Goal: Navigation & Orientation: Find specific page/section

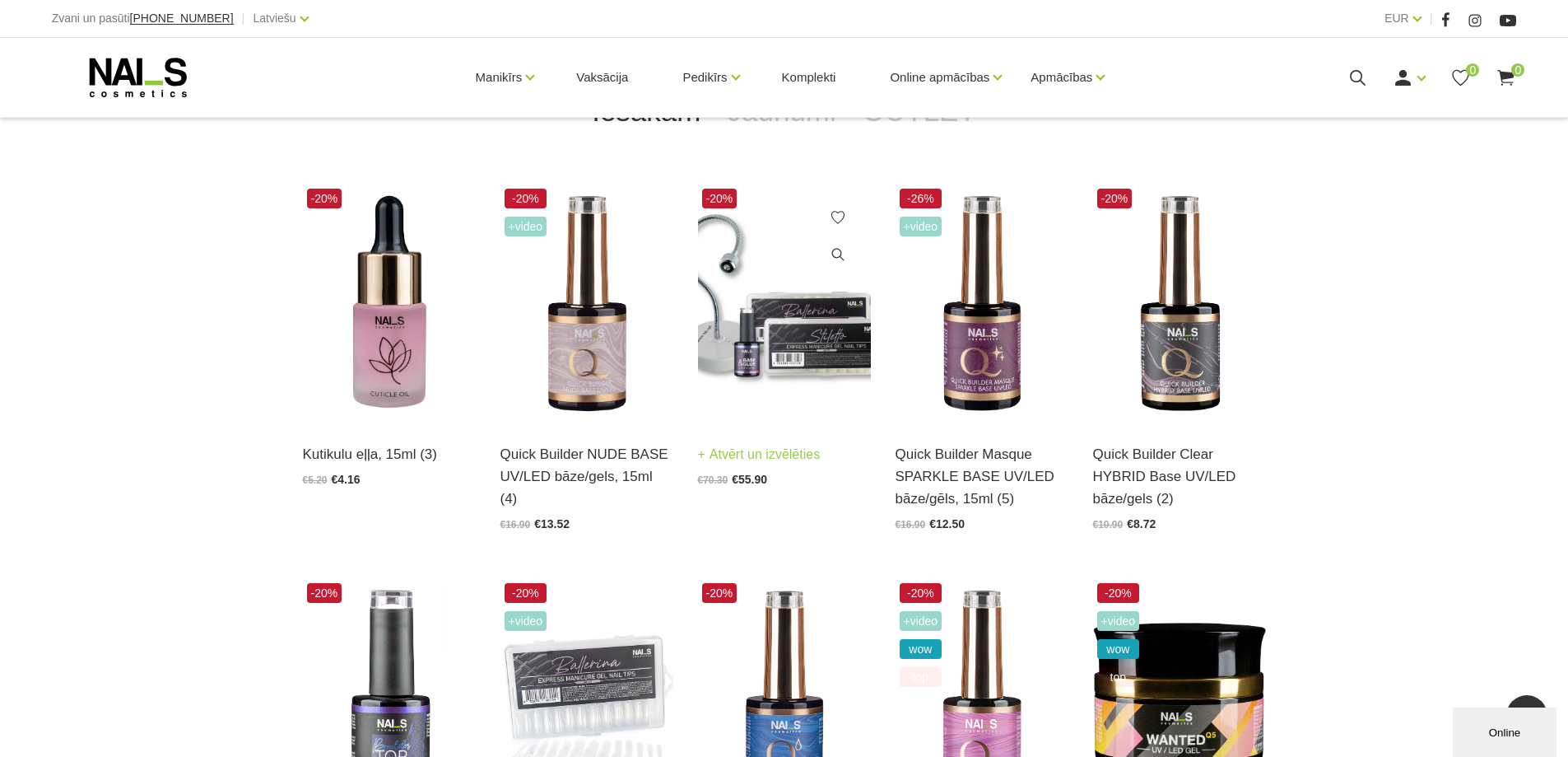
click at [789, 419] on img at bounding box center [784, 303] width 173 height 238
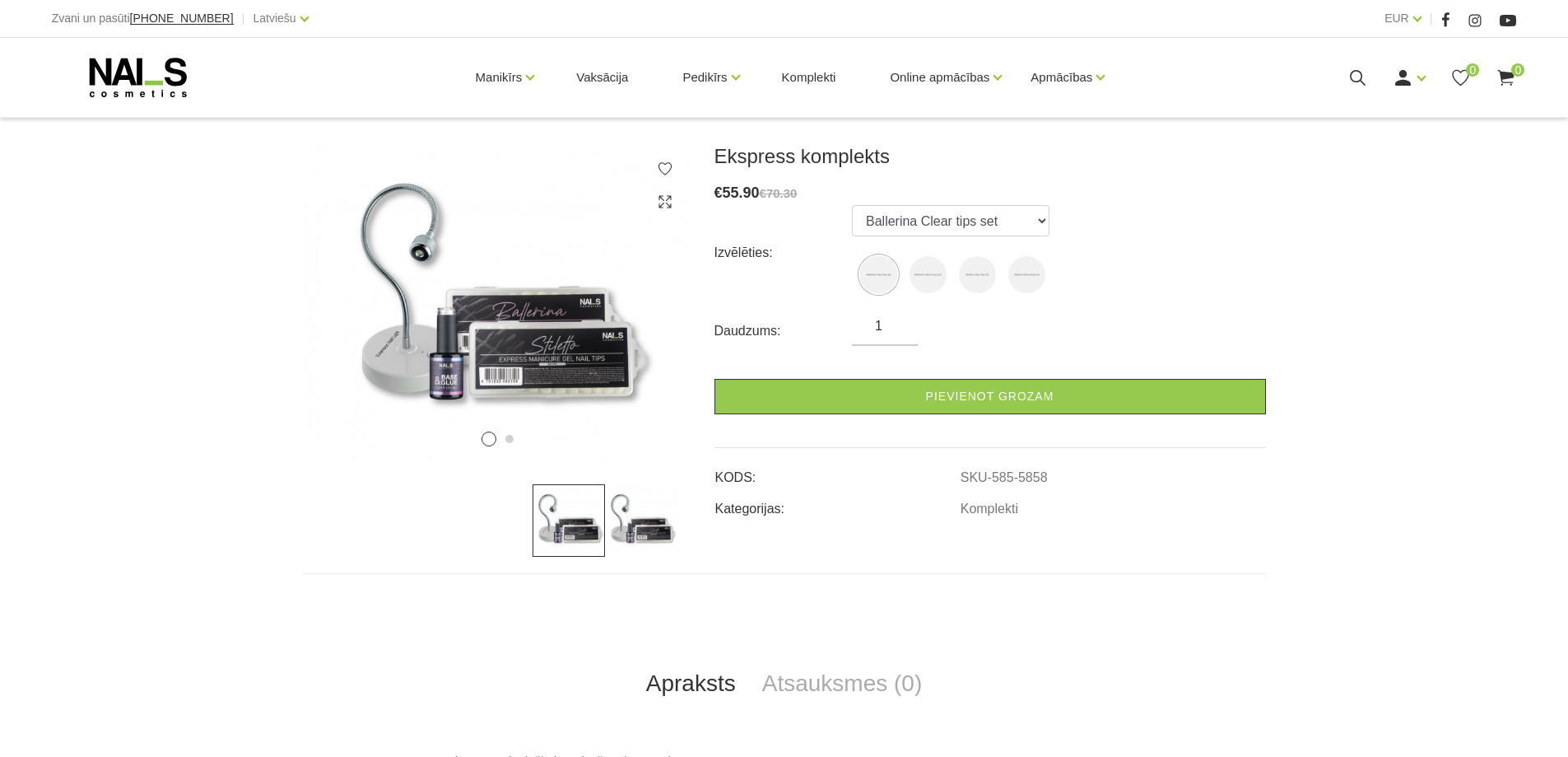
scroll to position [247, 0]
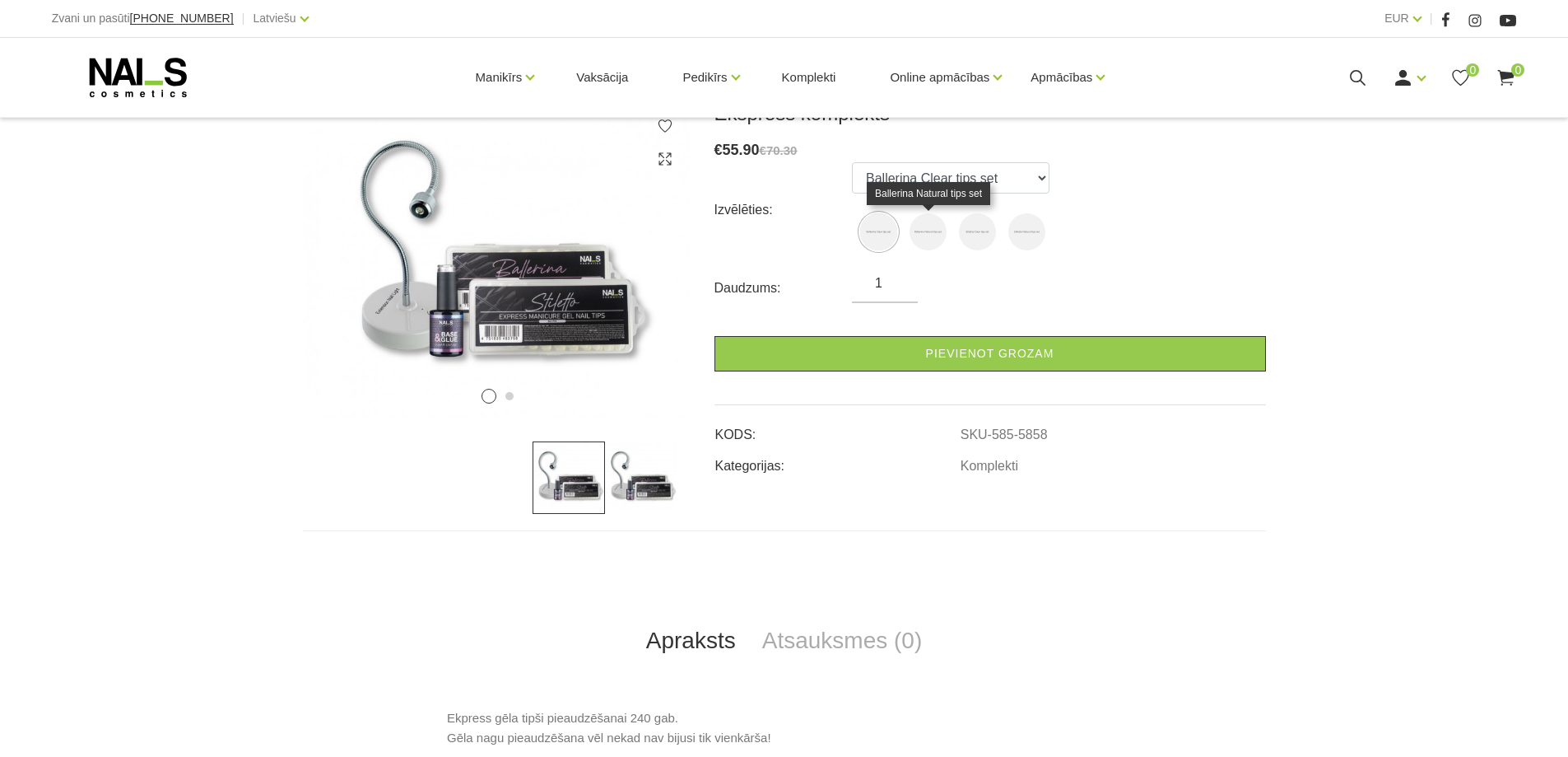
drag, startPoint x: 928, startPoint y: 224, endPoint x: 945, endPoint y: 233, distance: 19.2
click at [928, 224] on img at bounding box center [928, 232] width 37 height 37
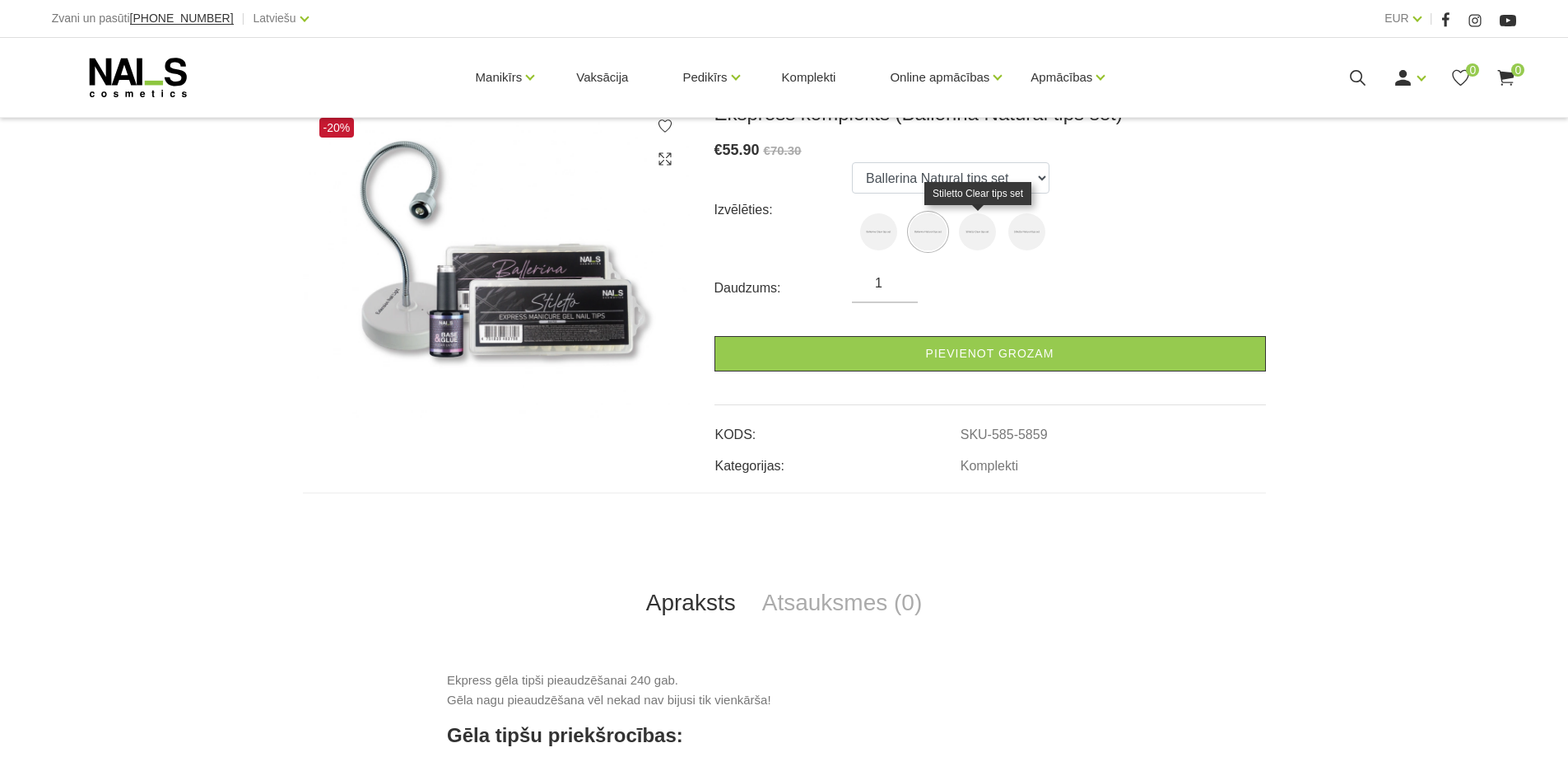
click at [969, 230] on img at bounding box center [978, 232] width 37 height 37
click at [1028, 225] on img at bounding box center [1026, 232] width 37 height 37
select select "5861"
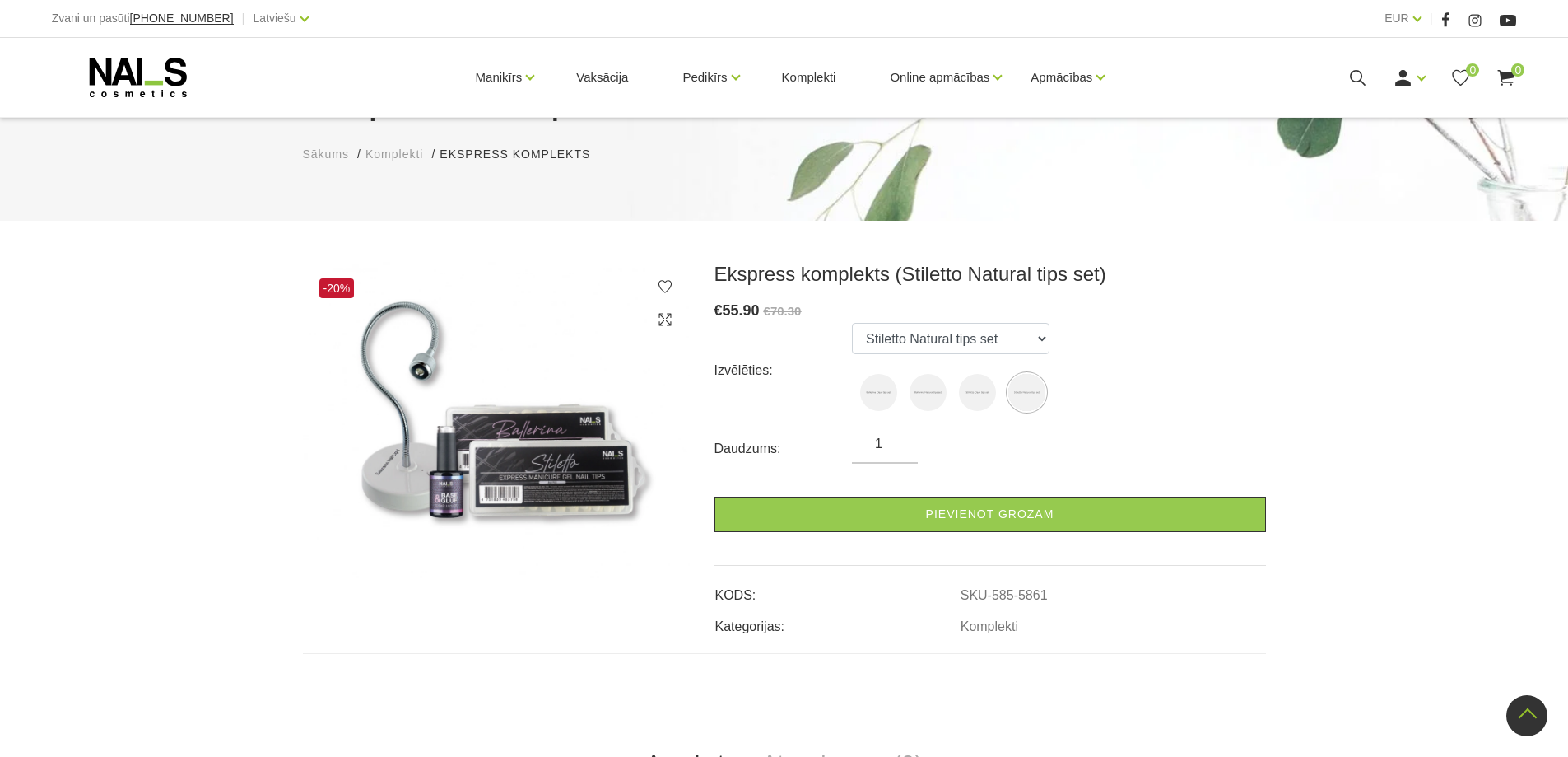
scroll to position [0, 0]
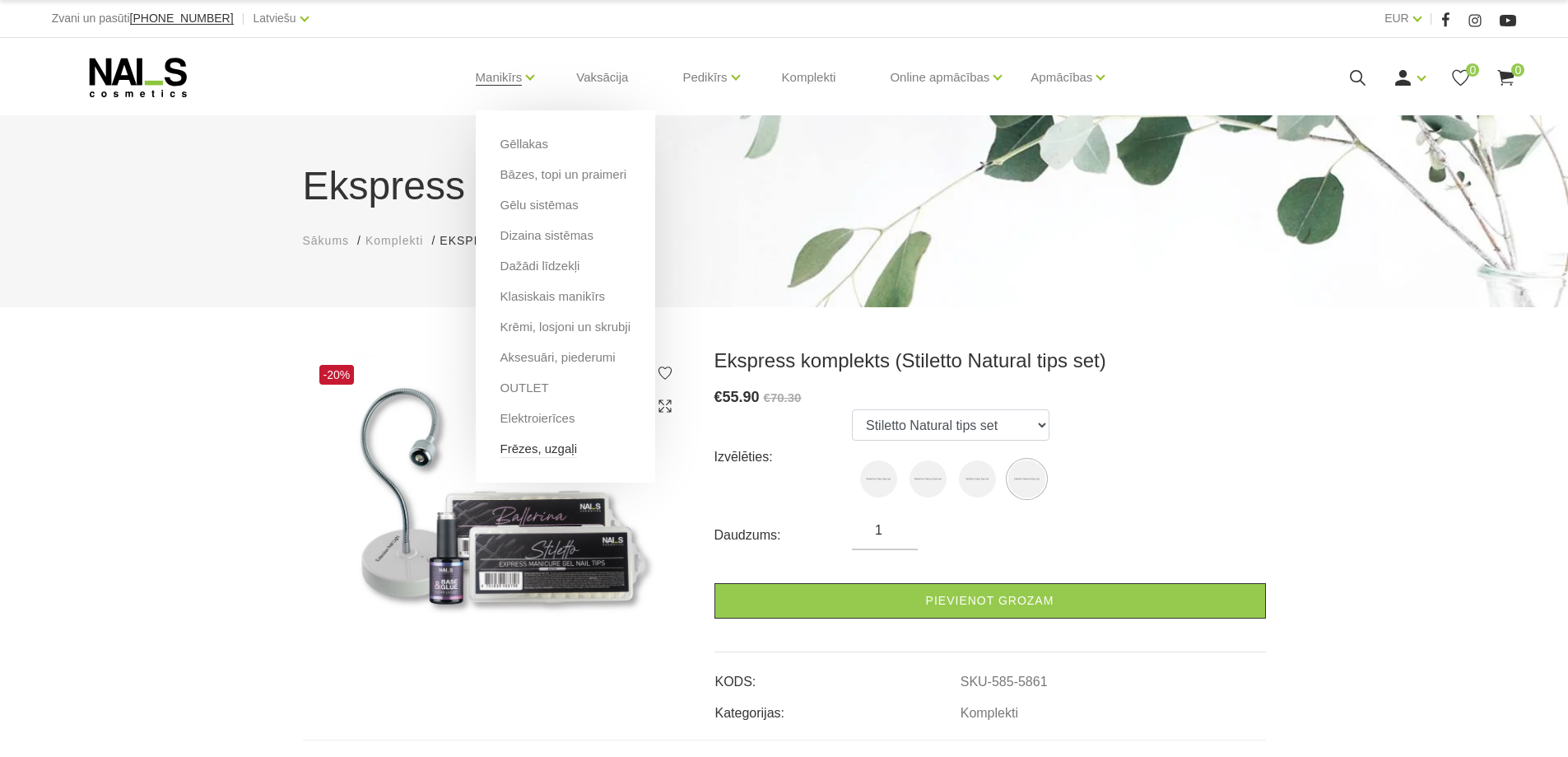
click at [549, 444] on link "Frēzes, uzgaļi" at bounding box center [538, 449] width 76 height 18
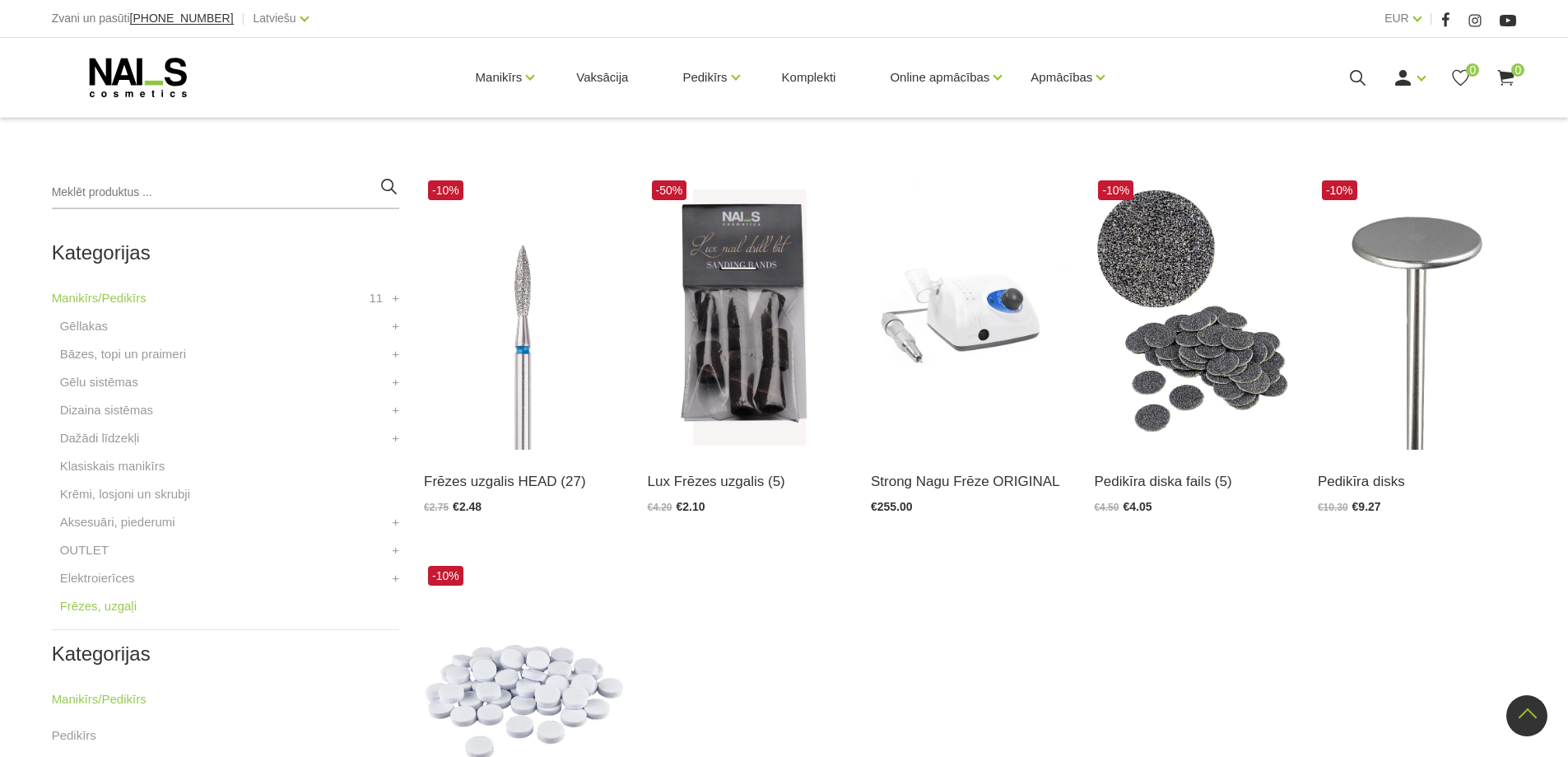
scroll to position [329, 0]
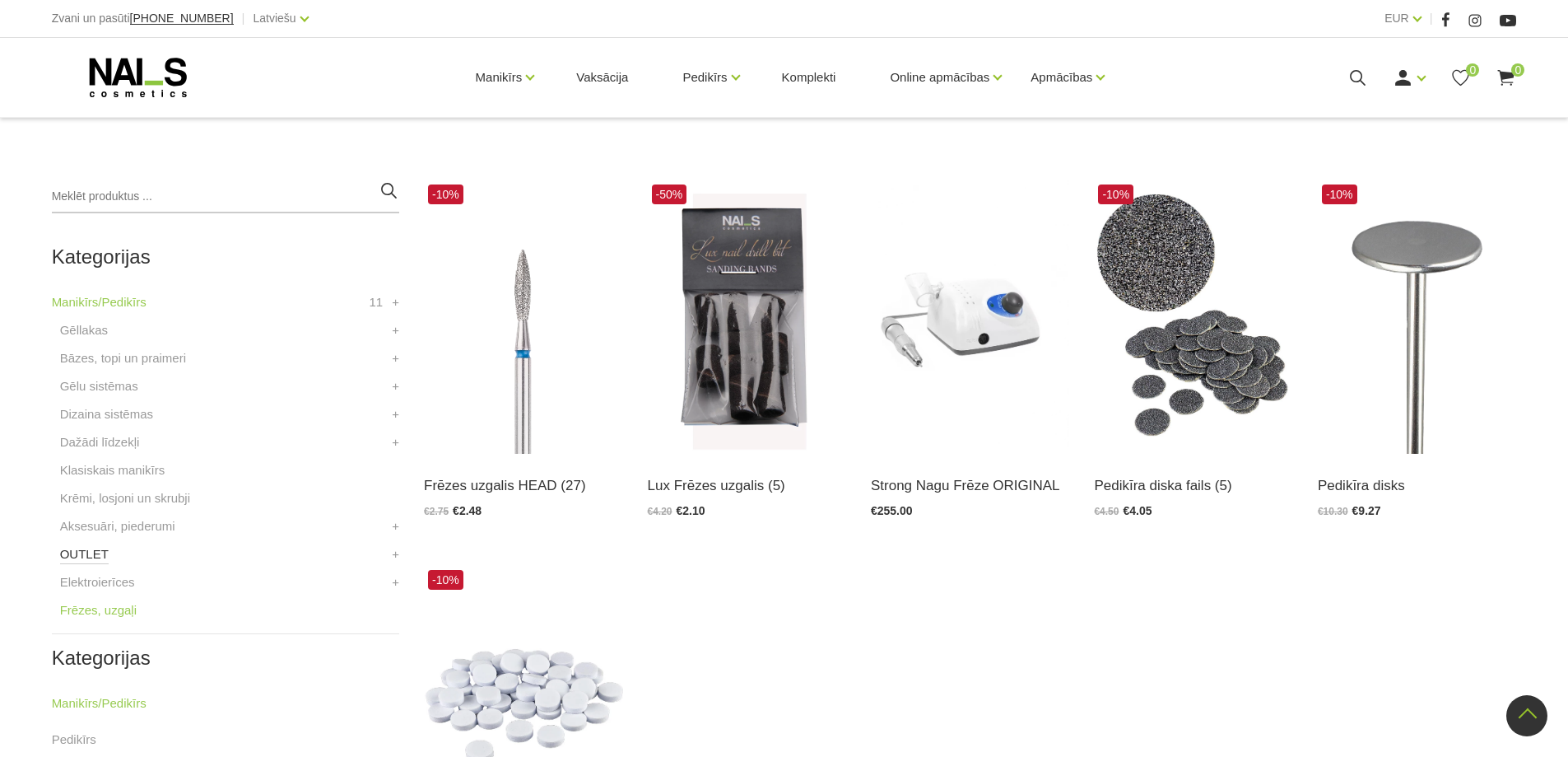
click at [97, 557] on link "OUTLET" at bounding box center [84, 554] width 49 height 19
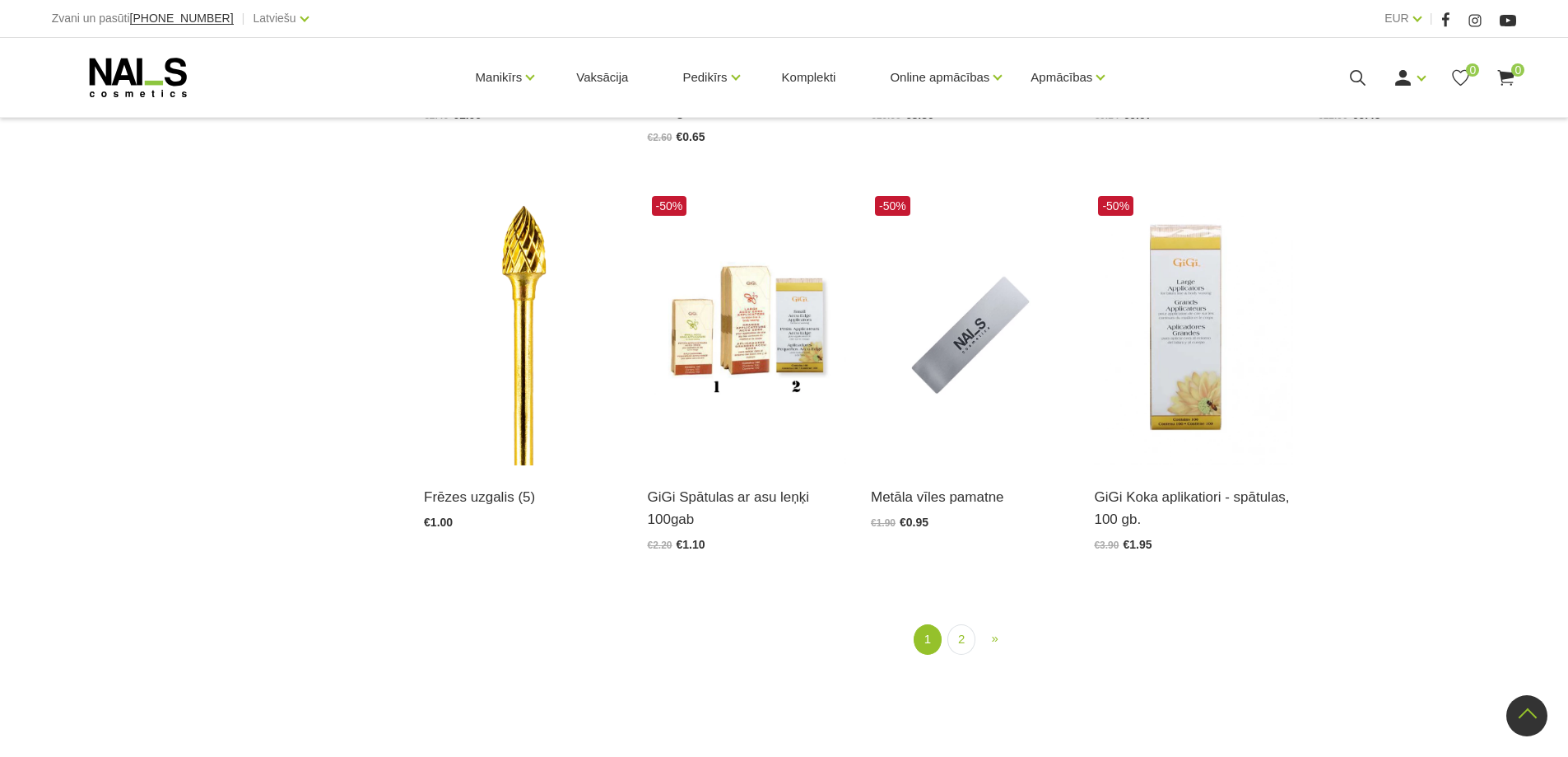
scroll to position [1976, 0]
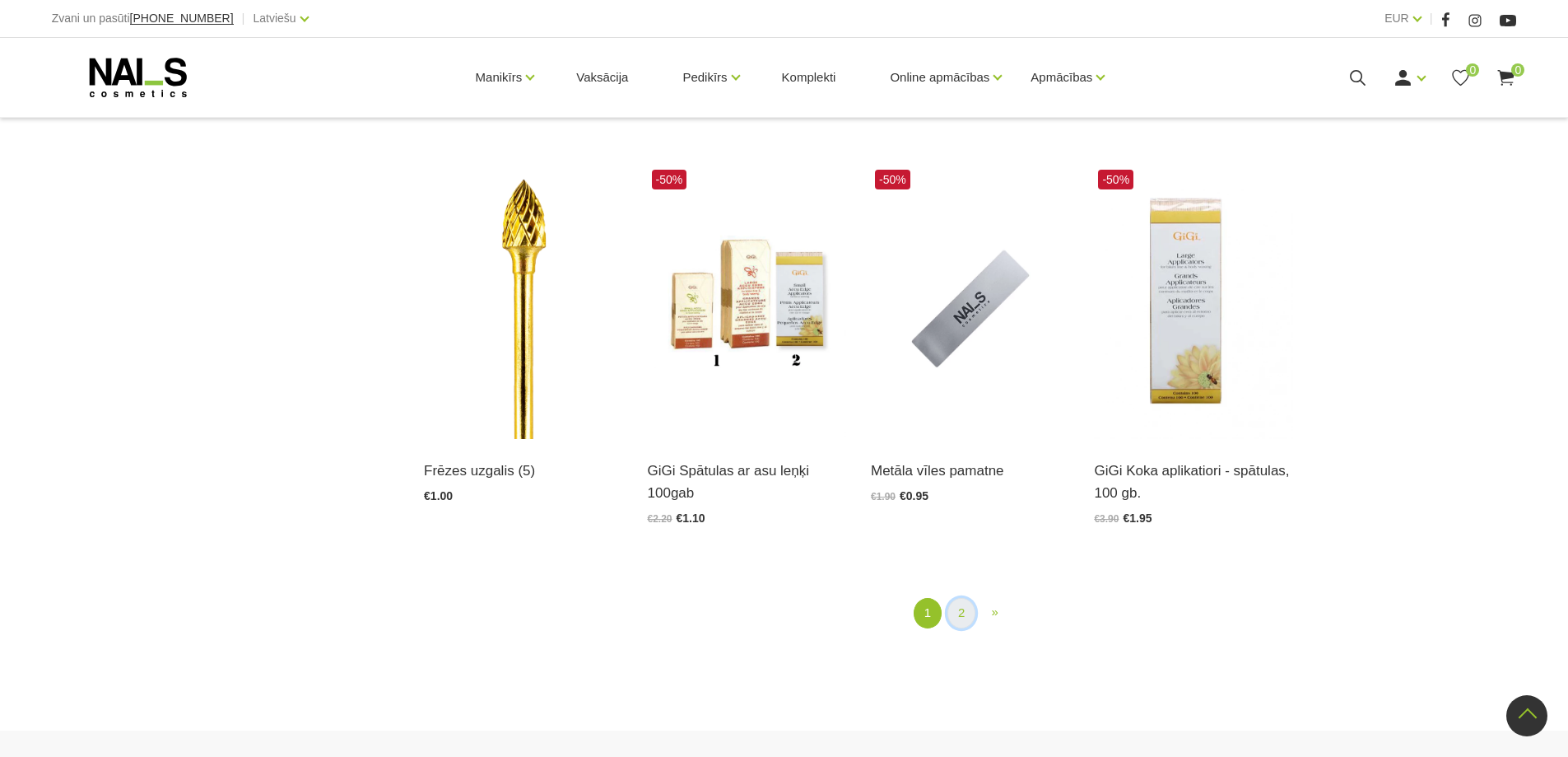
click at [967, 612] on link "2" at bounding box center [961, 613] width 28 height 30
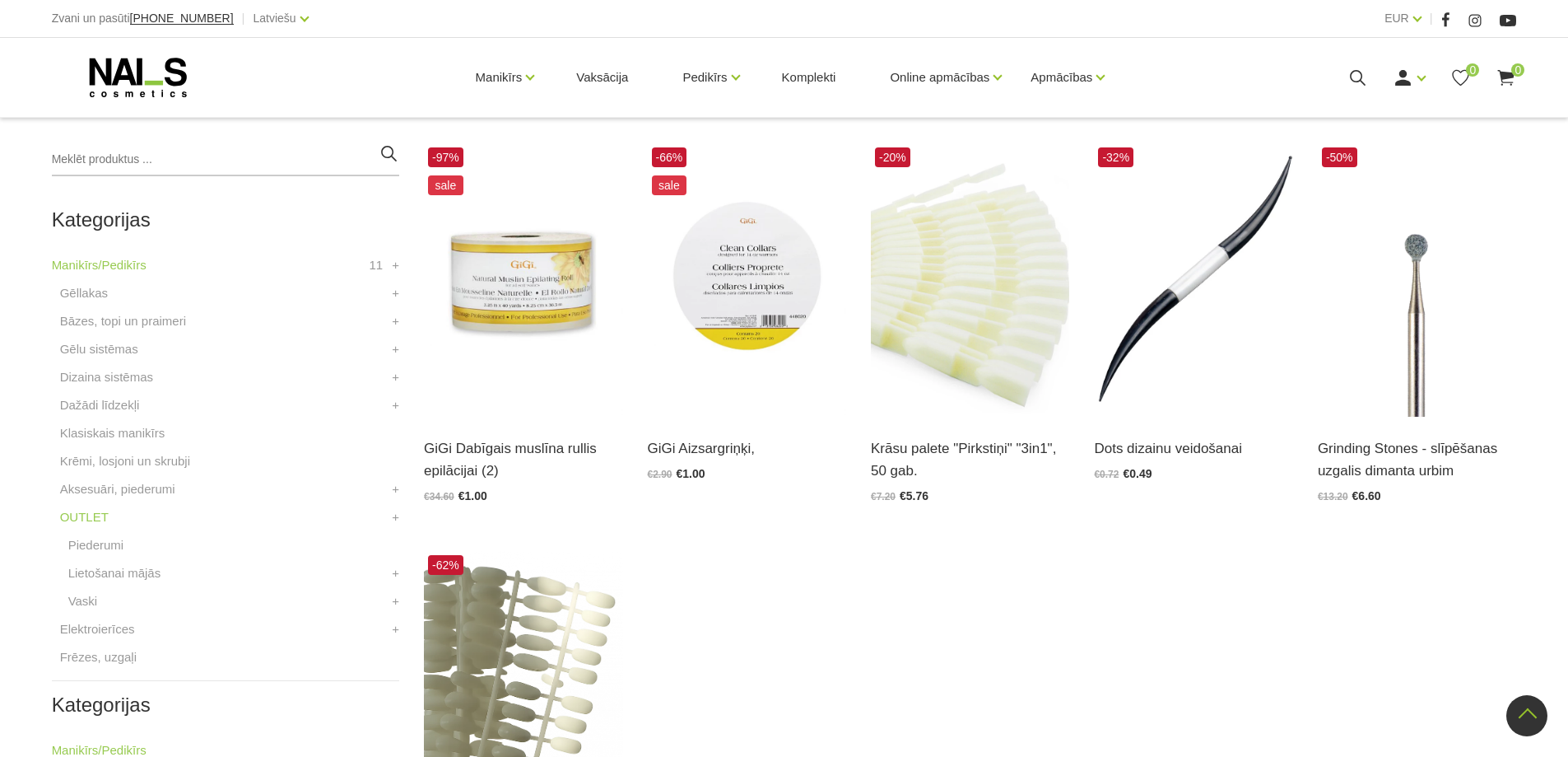
scroll to position [337, 0]
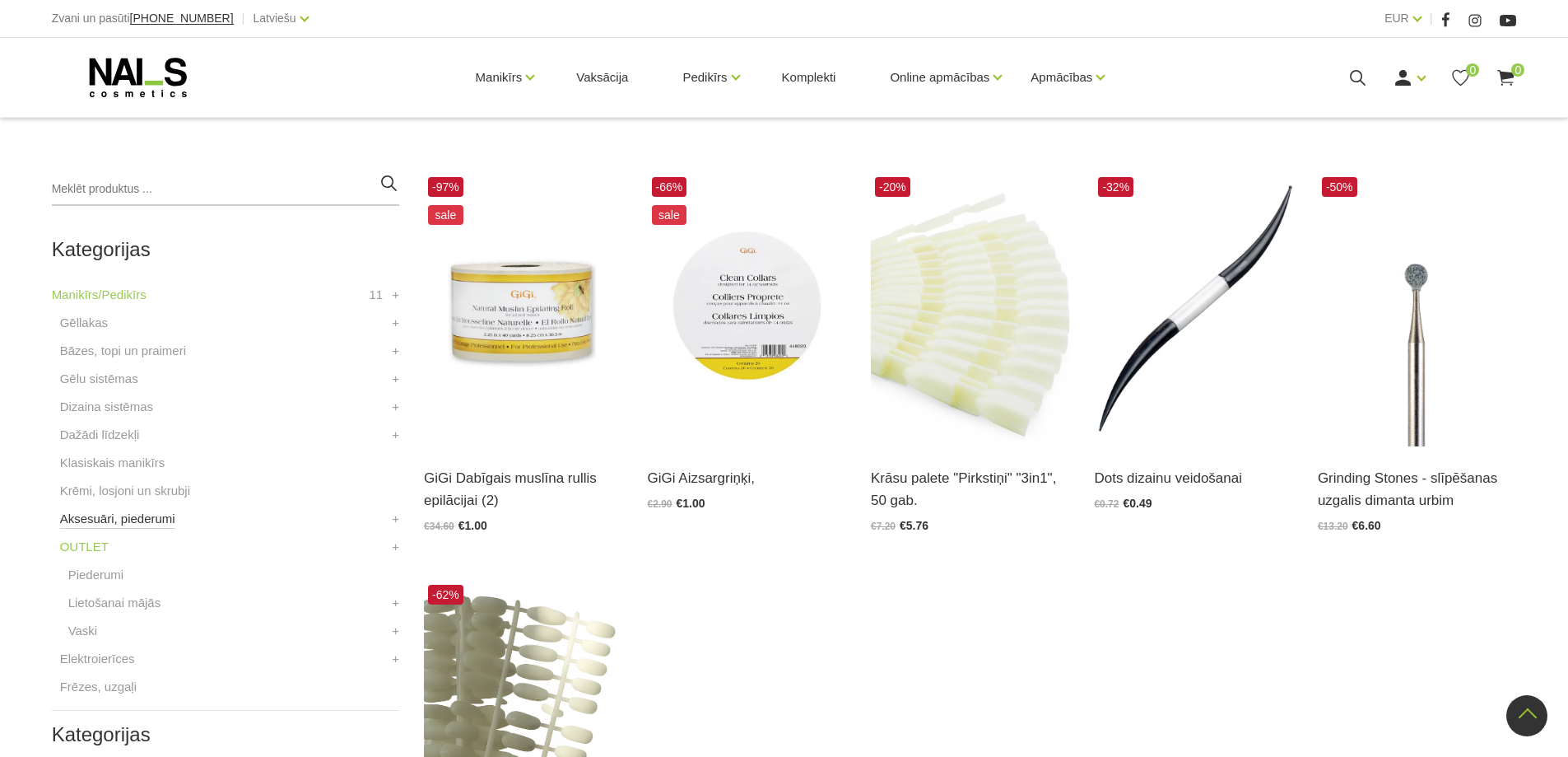
click at [121, 513] on link "Aksesuāri, piederumi" at bounding box center [117, 518] width 115 height 19
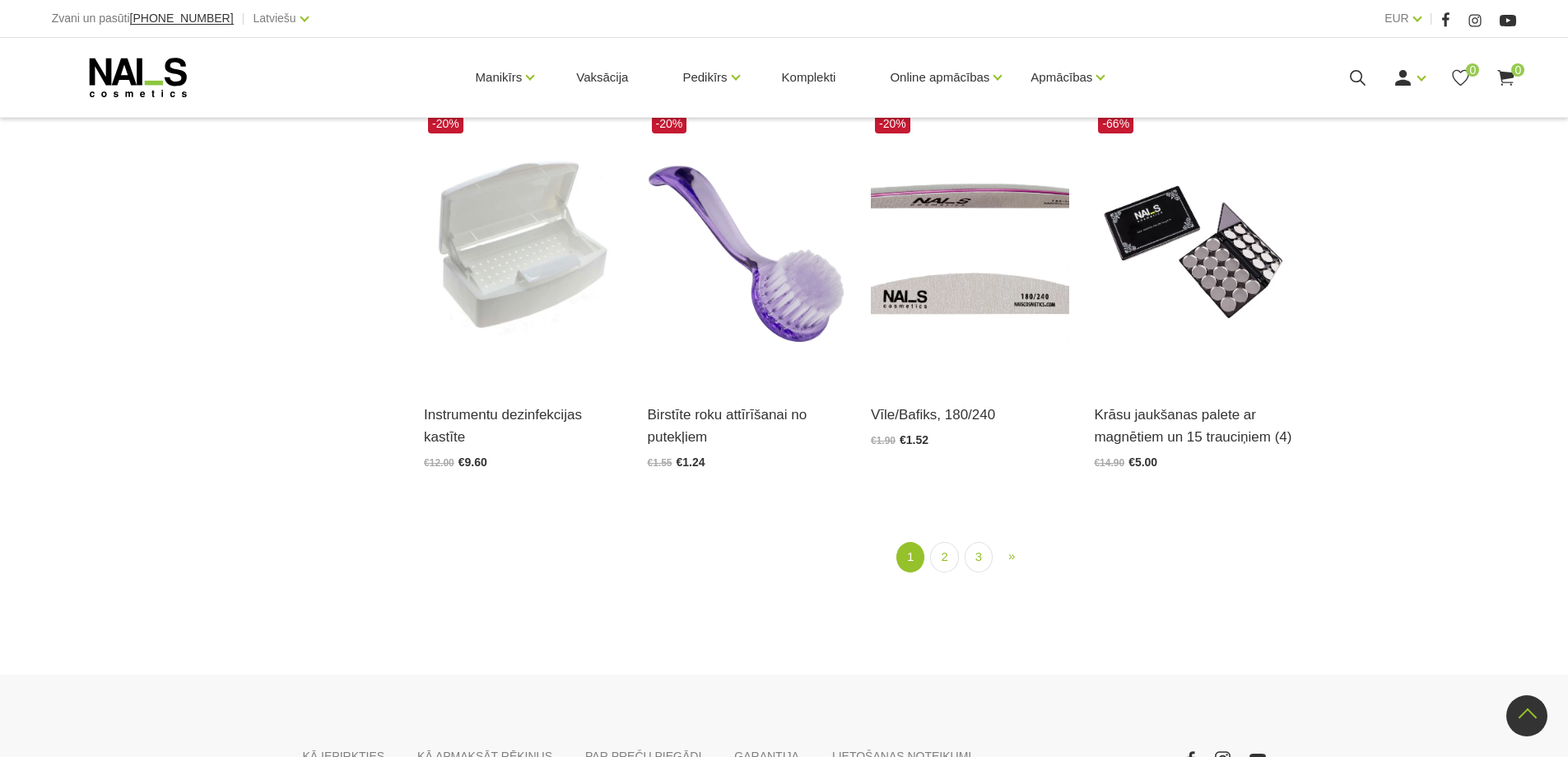
scroll to position [2059, 0]
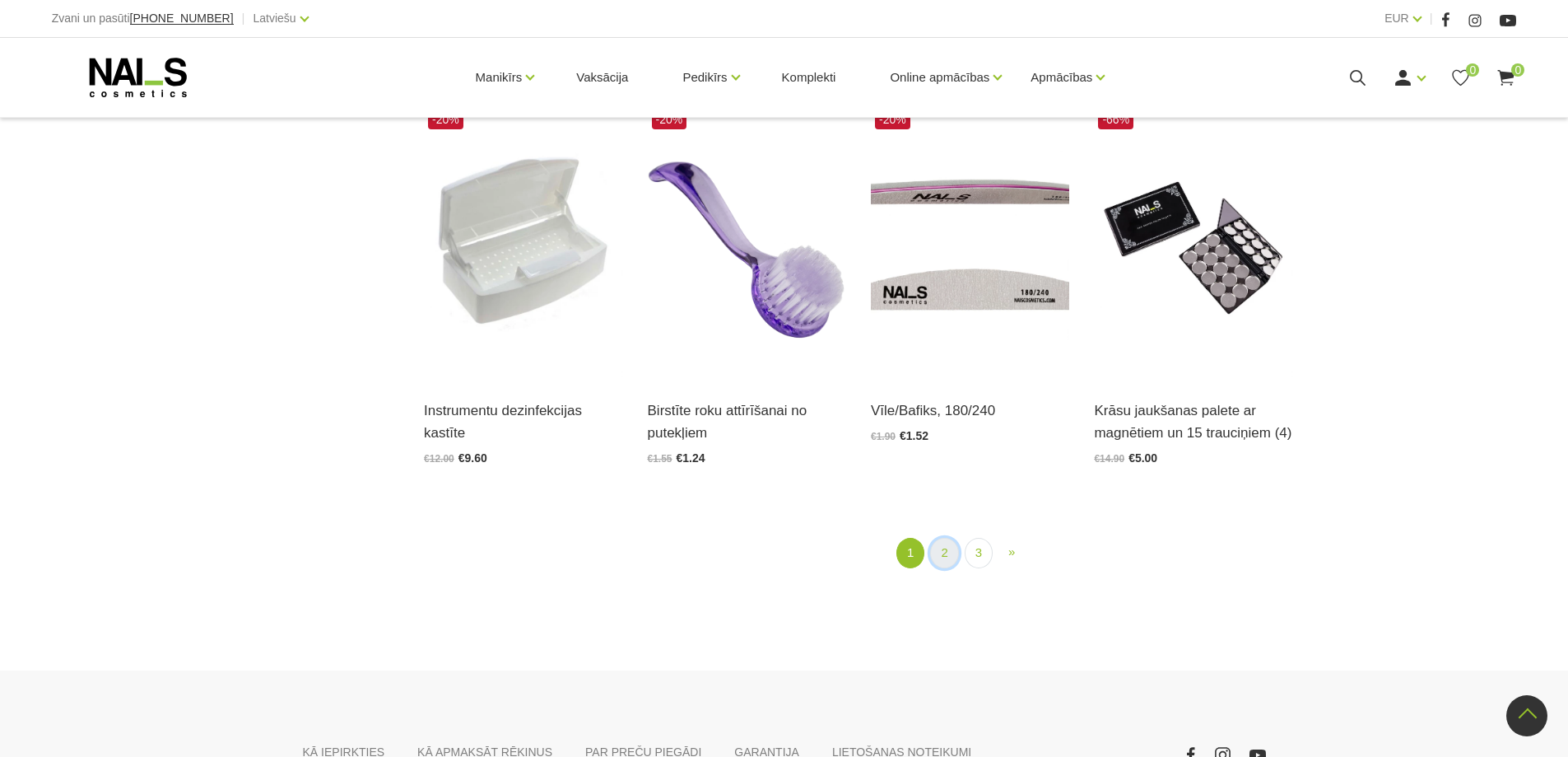
click at [948, 548] on link "2" at bounding box center [944, 552] width 28 height 30
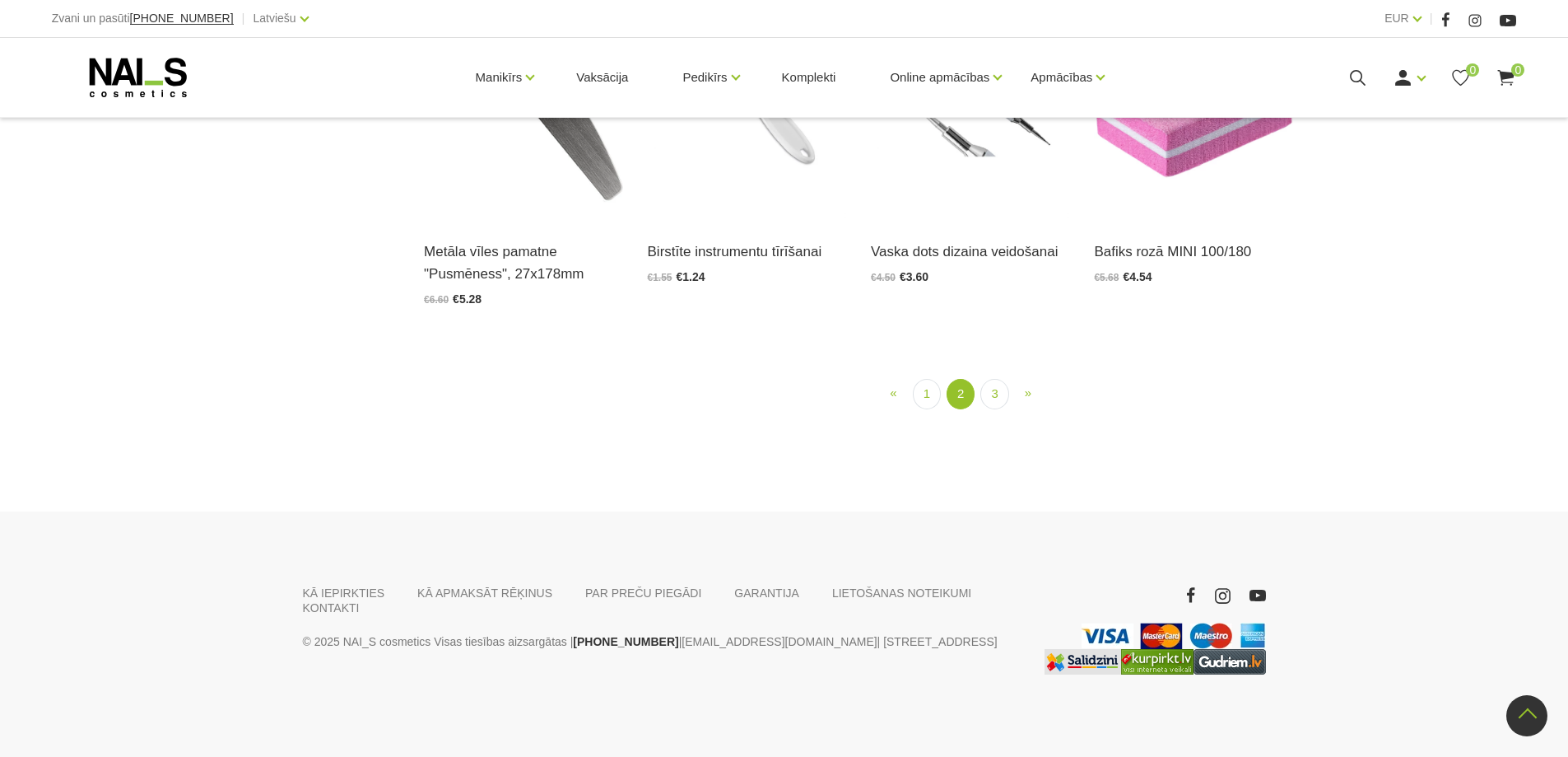
scroll to position [1983, 0]
click at [996, 409] on link "3" at bounding box center [994, 394] width 28 height 30
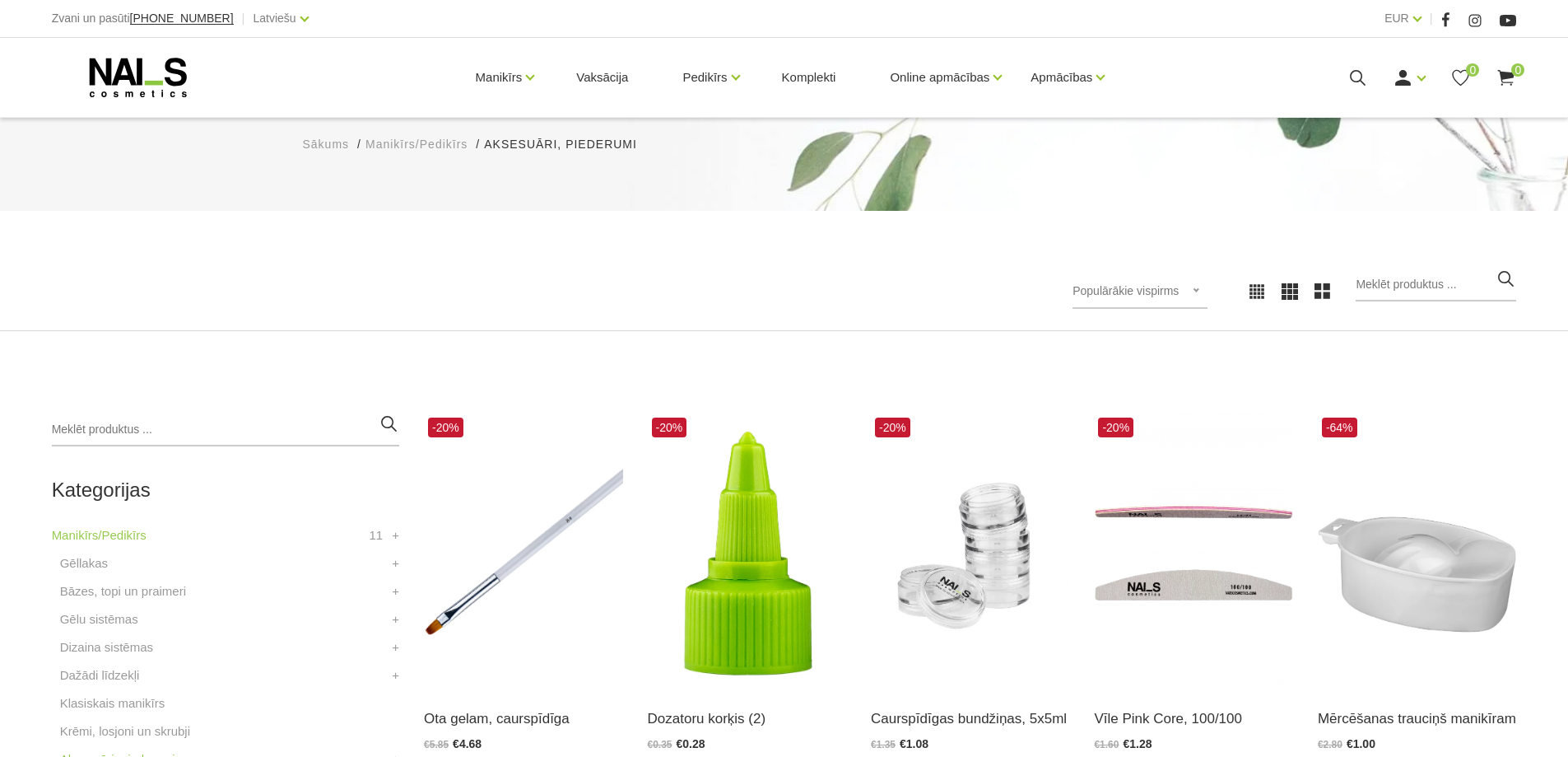
scroll to position [329, 0]
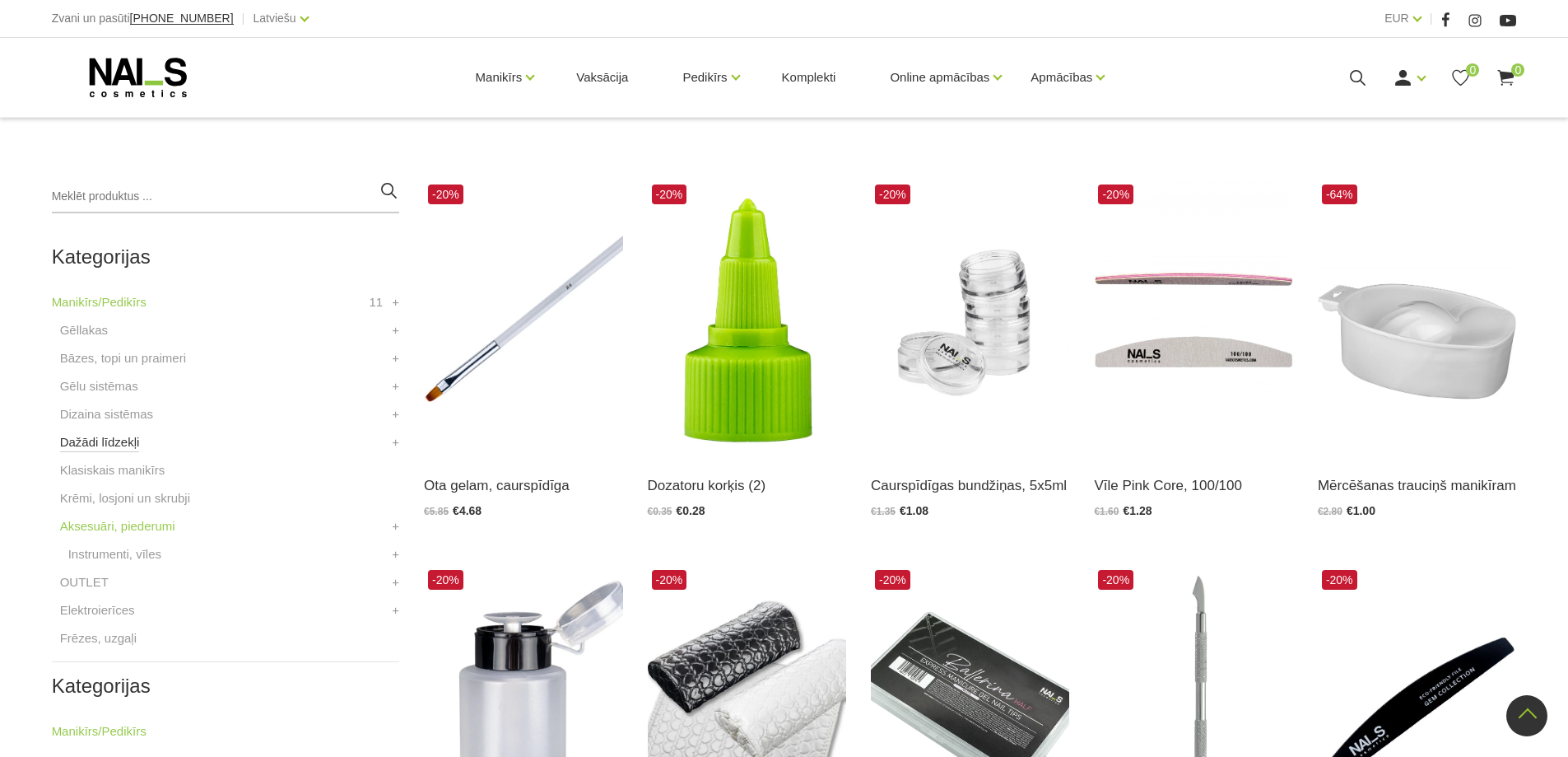
click at [124, 448] on link "Dažādi līdzekļi" at bounding box center [99, 442] width 80 height 19
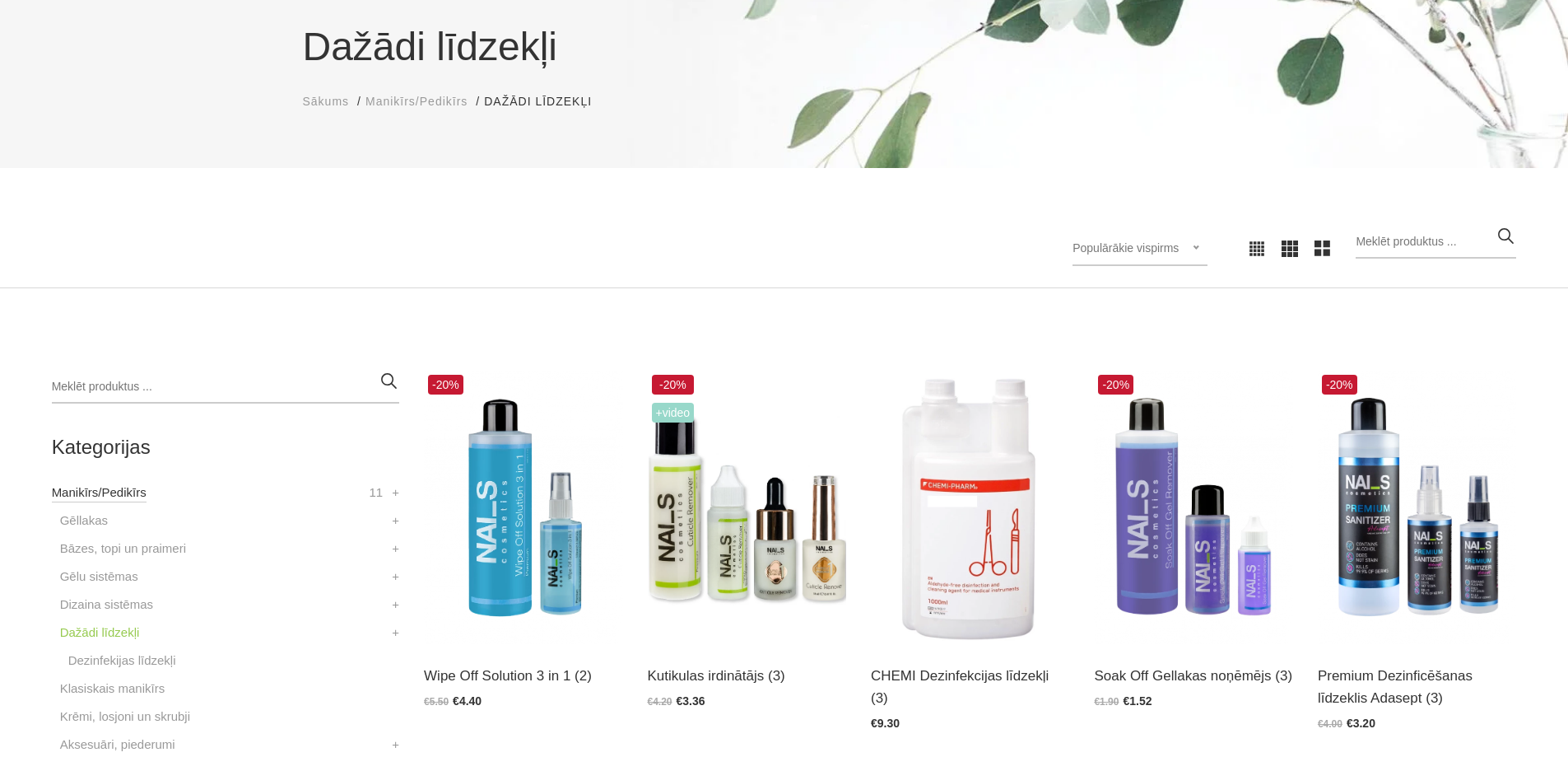
scroll to position [412, 0]
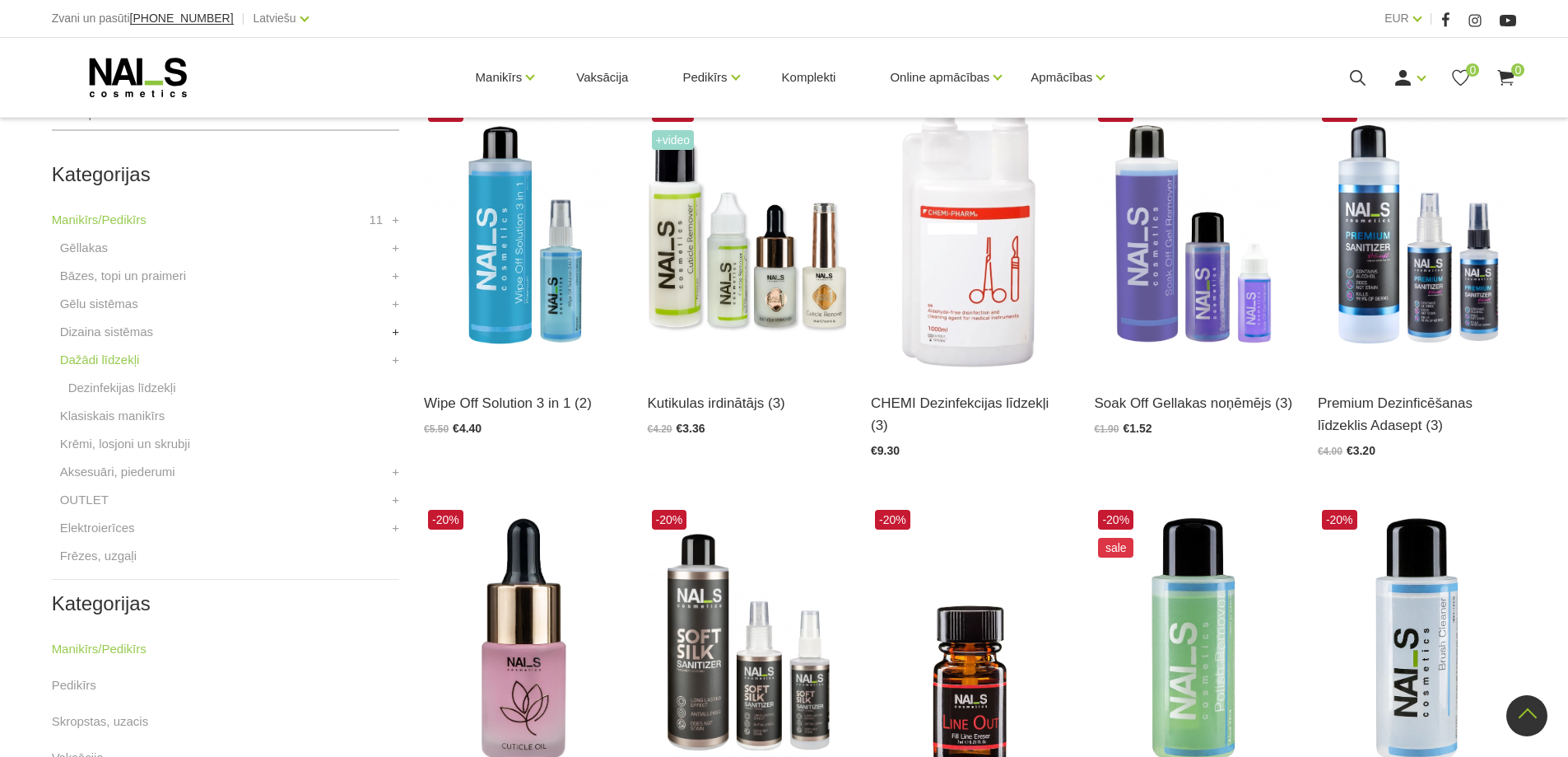
click at [395, 333] on link "+" at bounding box center [395, 331] width 7 height 19
click at [407, 297] on div "Kategorijas Manikīrs/Pedikīrs 11 Gēllakas MIRROR COLOR Gel polish ROSE Gēllakas…" at bounding box center [225, 748] width 372 height 1299
click at [397, 304] on link "+" at bounding box center [395, 304] width 7 height 19
click at [397, 269] on link "+" at bounding box center [395, 275] width 7 height 19
click at [399, 246] on link "+" at bounding box center [395, 247] width 7 height 19
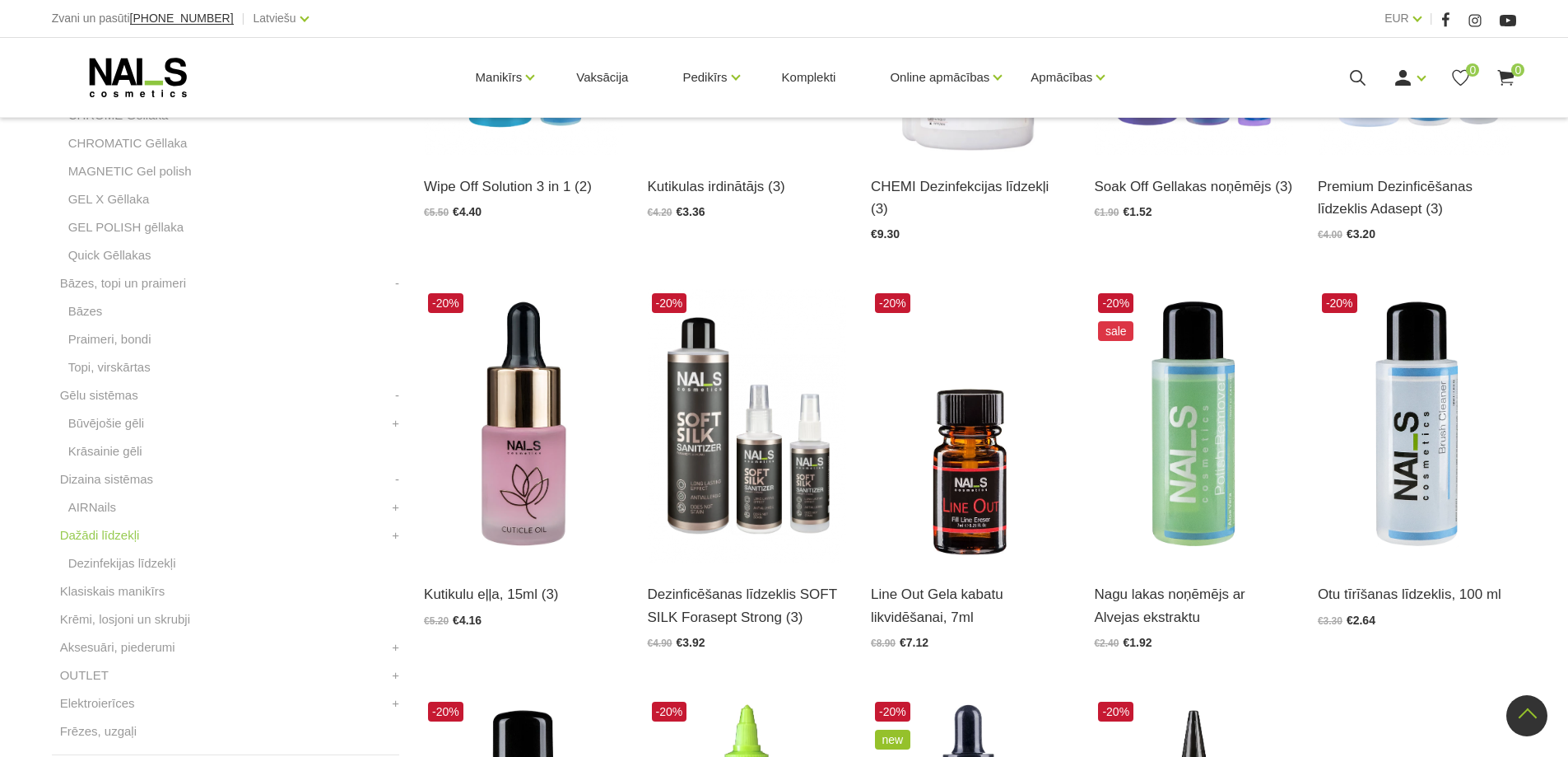
scroll to position [741, 0]
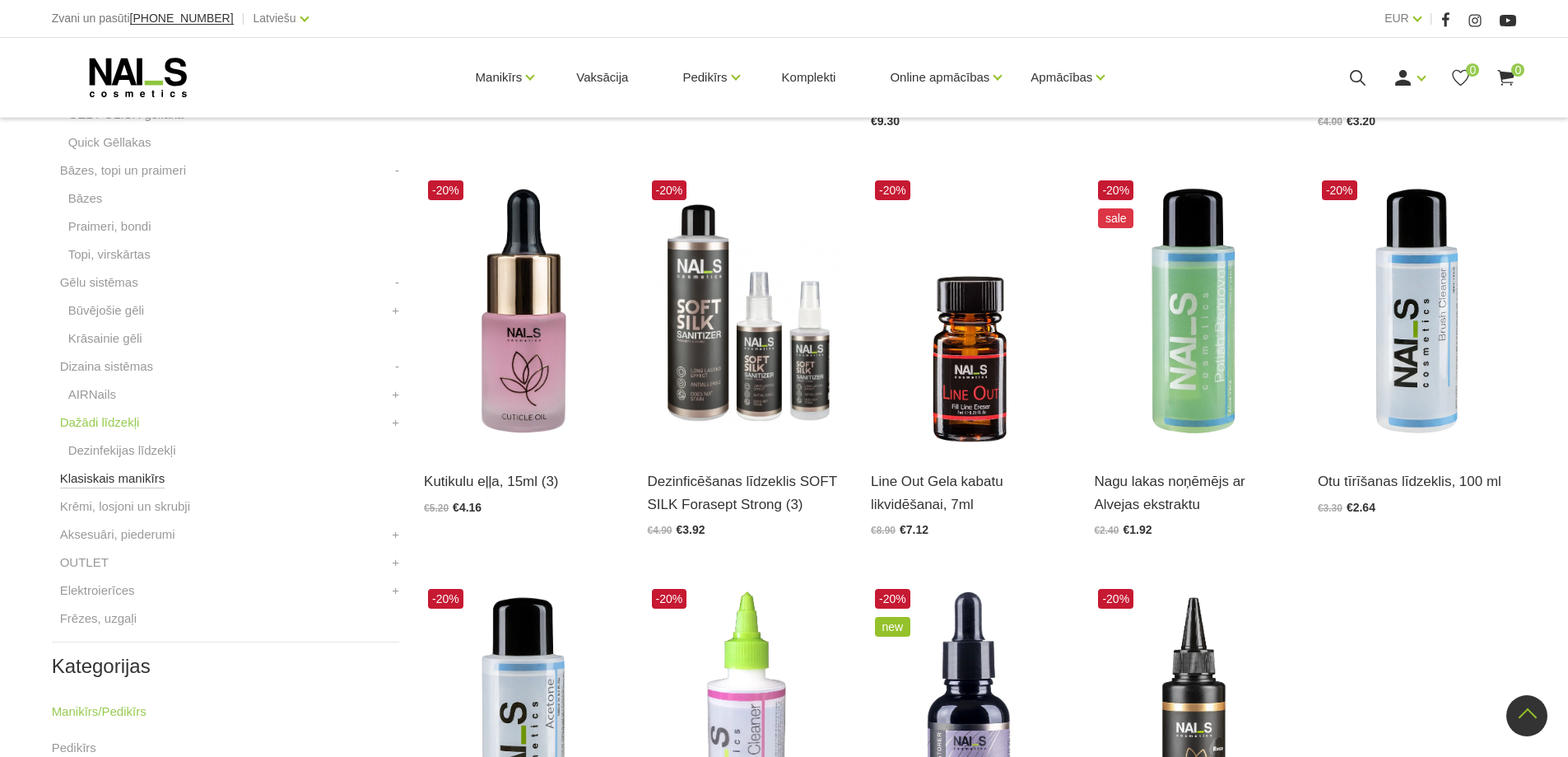
click at [98, 474] on link "Klasiskais manikīrs" at bounding box center [112, 477] width 106 height 19
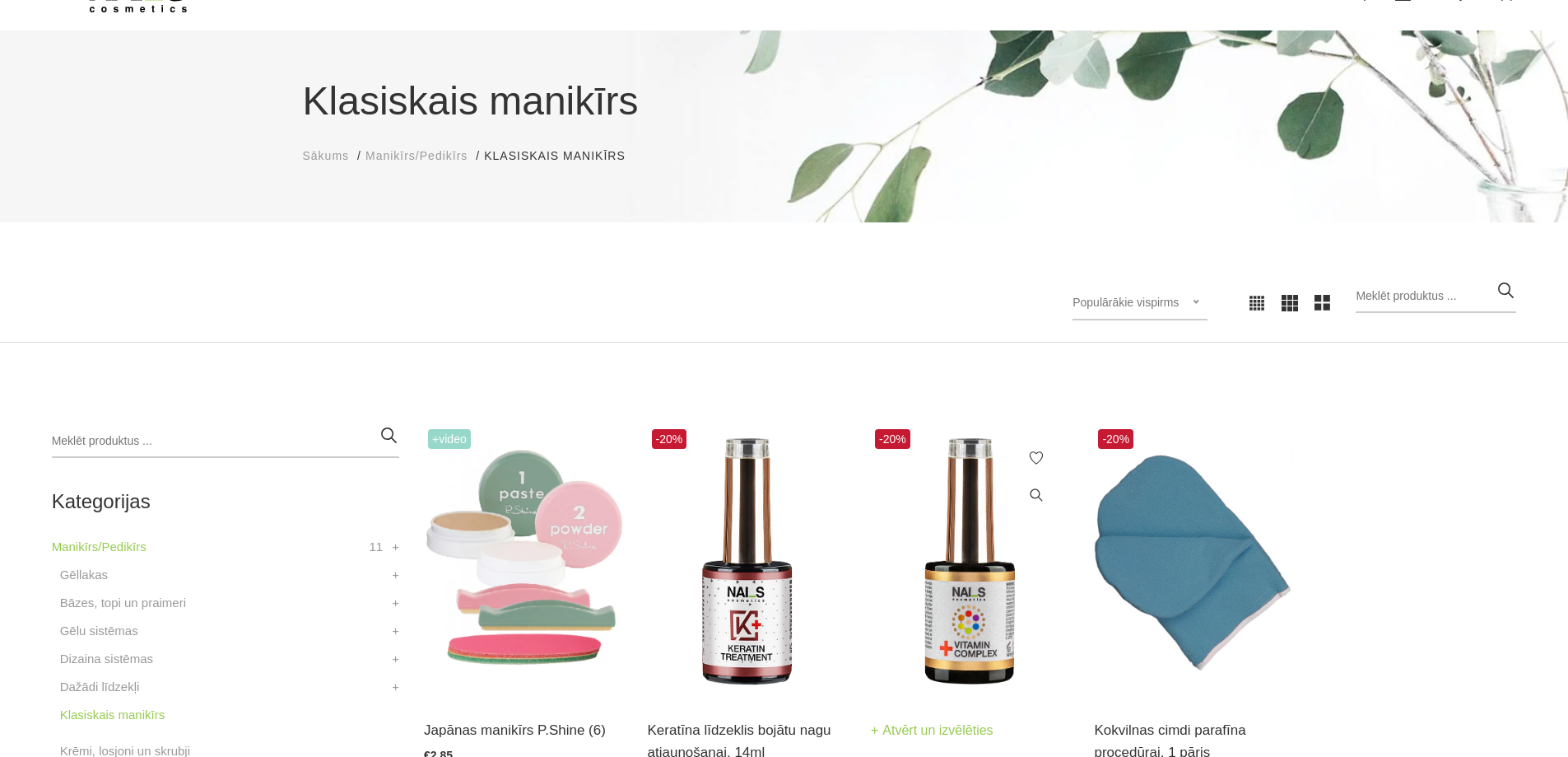
scroll to position [329, 0]
